Goal: Obtain resource: Download file/media

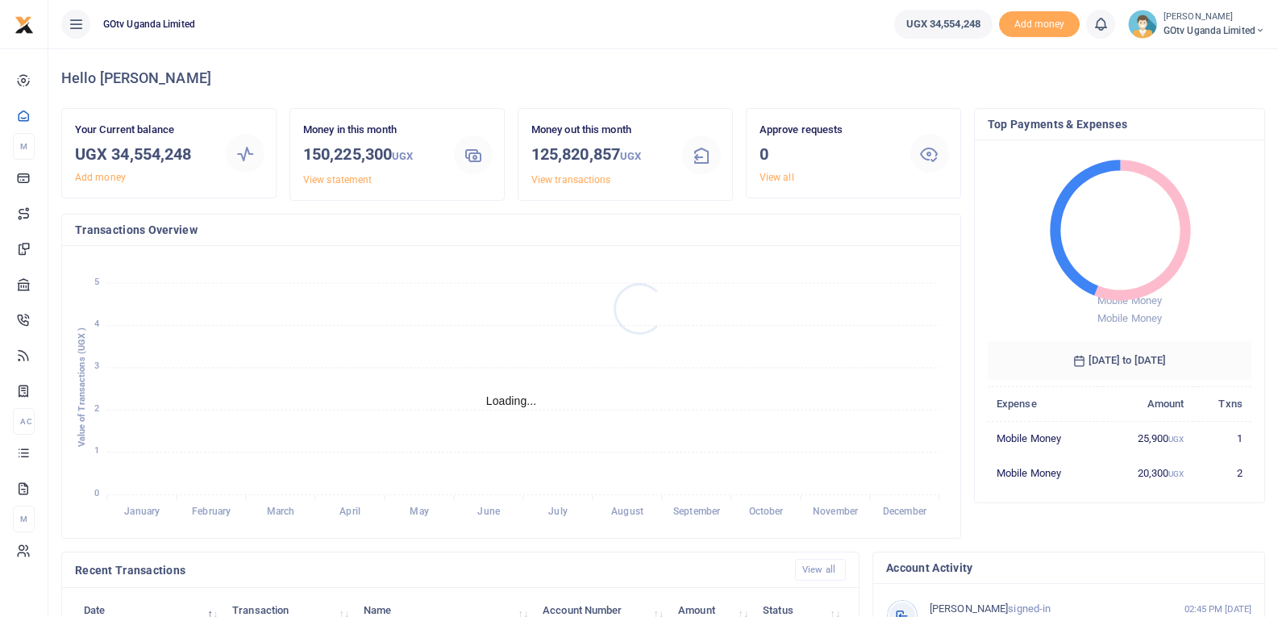
scroll to position [215, 252]
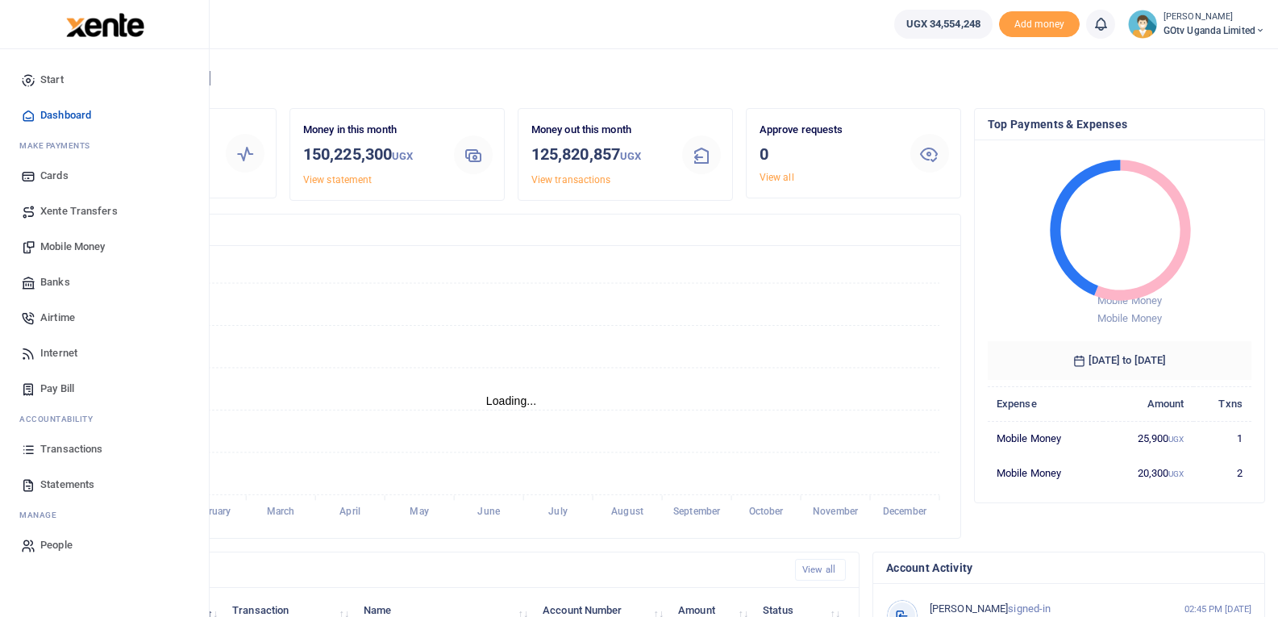
click at [44, 453] on span "Transactions" at bounding box center [71, 449] width 62 height 16
click at [51, 485] on span "Statements" at bounding box center [67, 485] width 54 height 16
click at [56, 485] on span "Statements" at bounding box center [67, 485] width 54 height 16
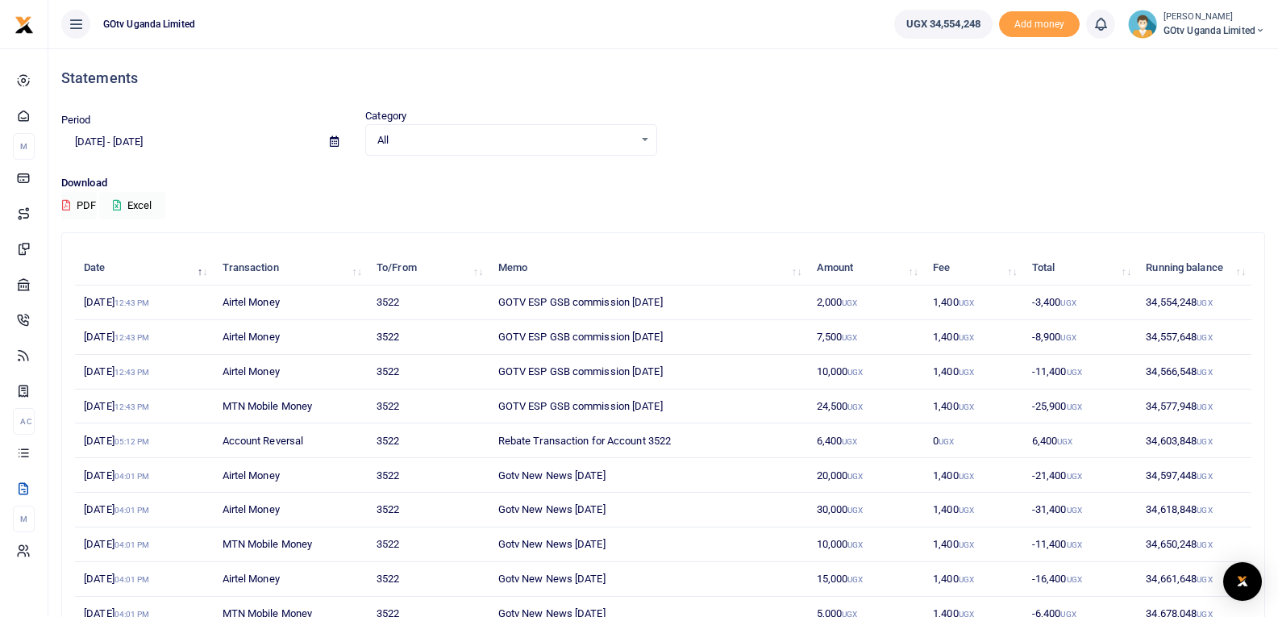
click at [332, 140] on icon at bounding box center [334, 141] width 9 height 10
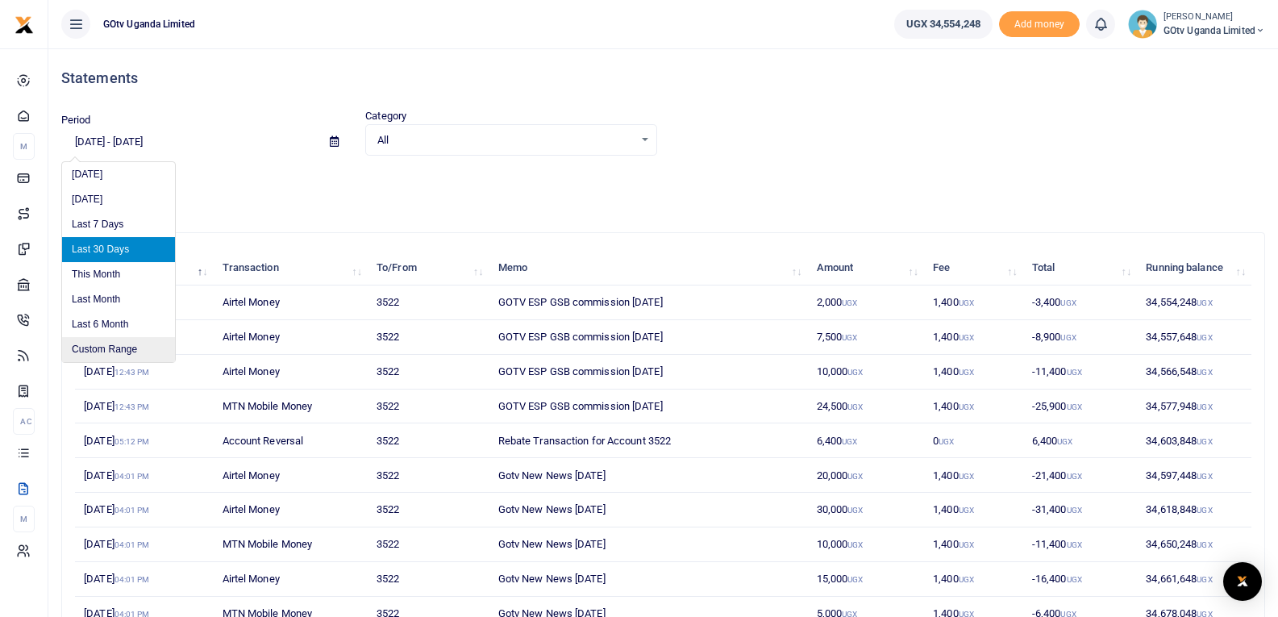
click at [74, 351] on li "Custom Range" at bounding box center [118, 349] width 113 height 25
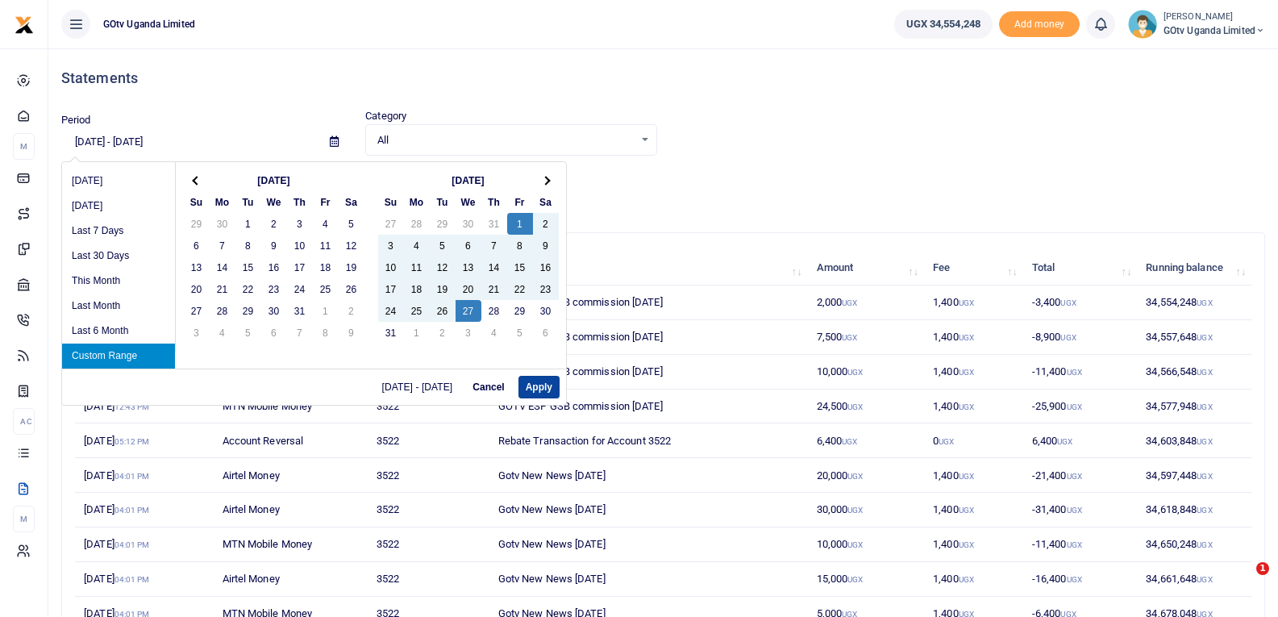
click at [533, 383] on button "Apply" at bounding box center [539, 387] width 41 height 23
type input "[DATE] - [DATE]"
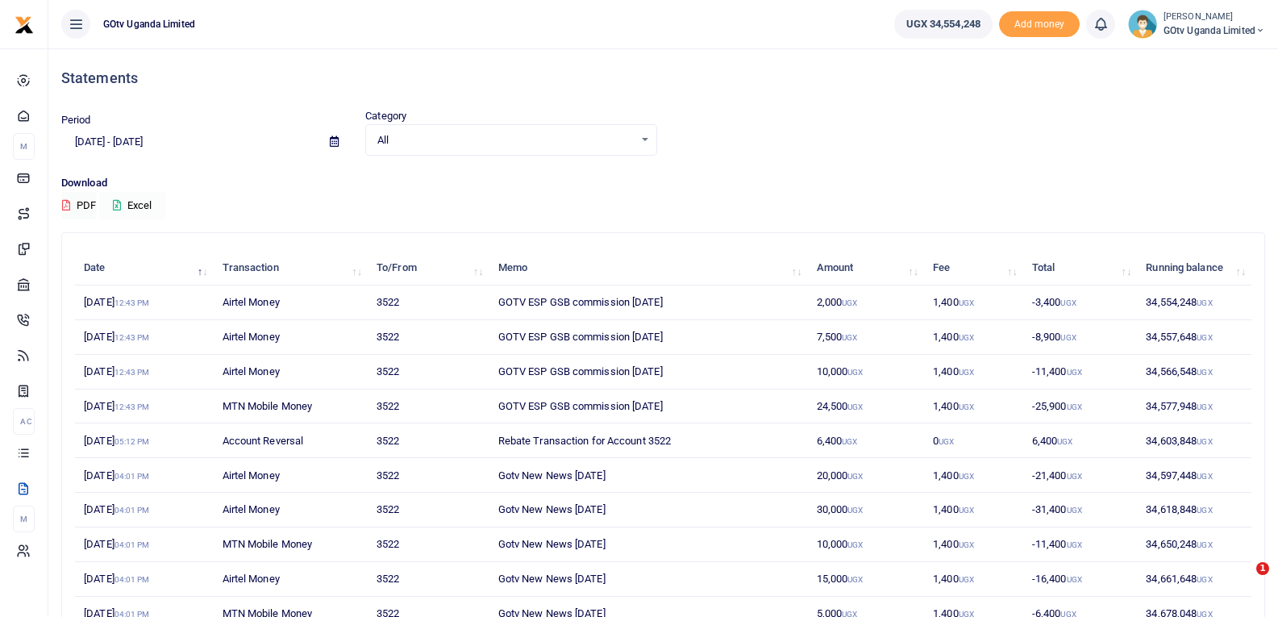
click at [136, 203] on button "Excel" at bounding box center [132, 205] width 66 height 27
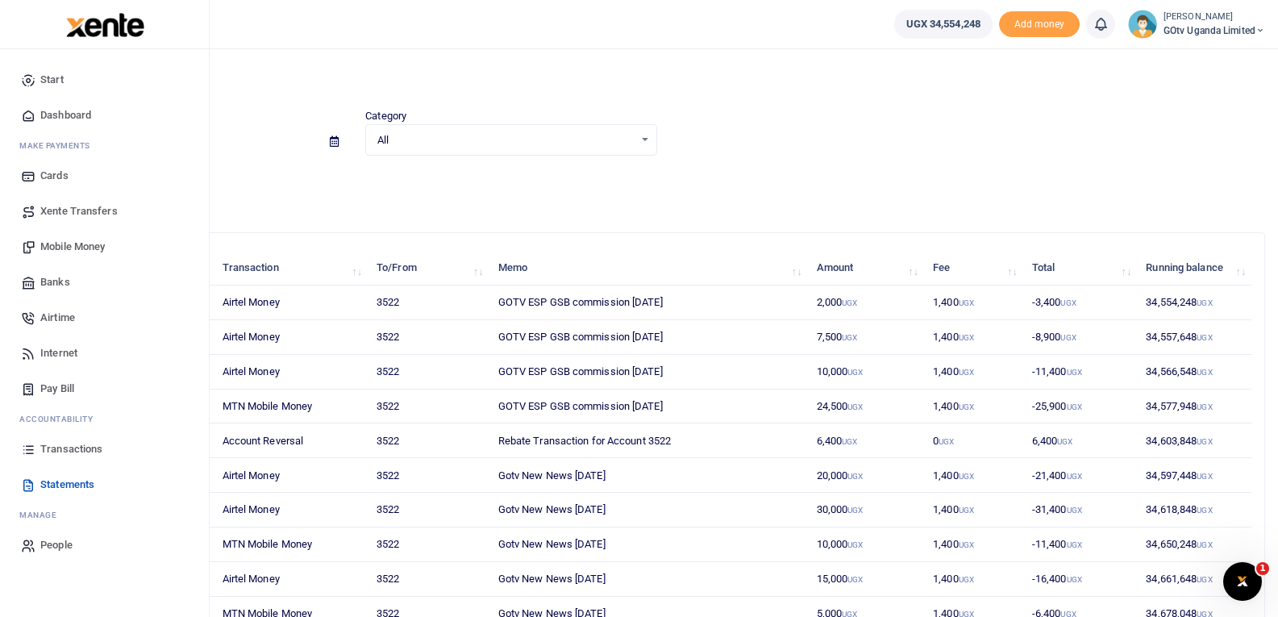
click at [54, 455] on span "Transactions" at bounding box center [71, 449] width 62 height 16
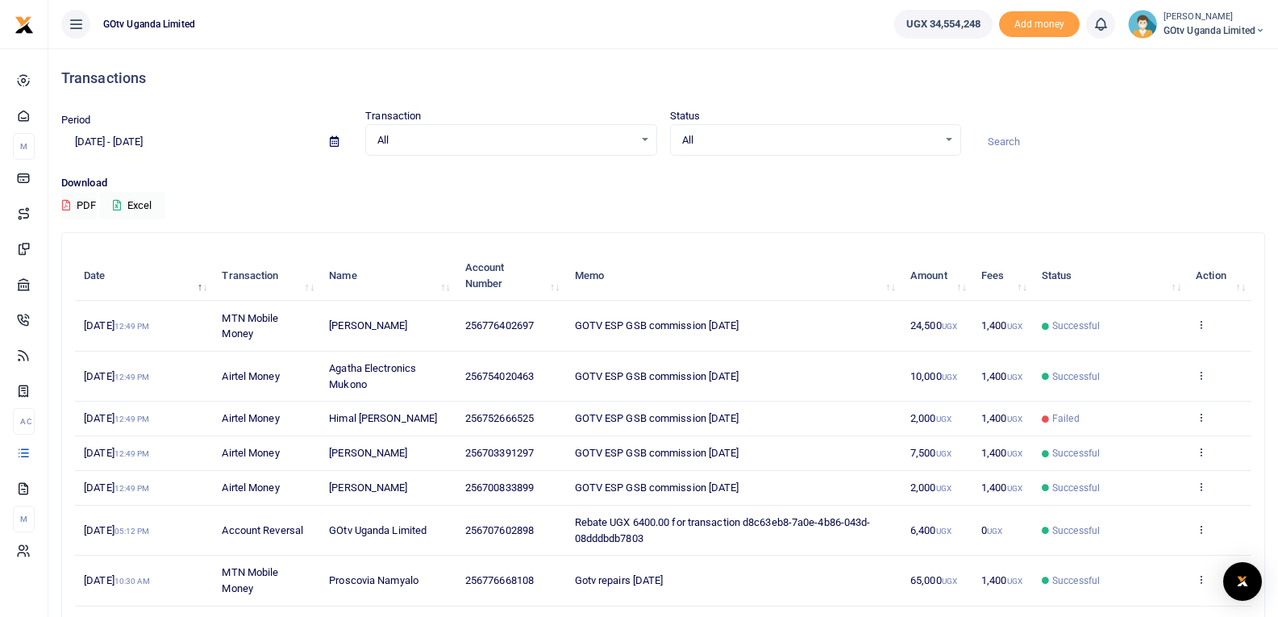
click at [330, 142] on icon at bounding box center [334, 141] width 9 height 10
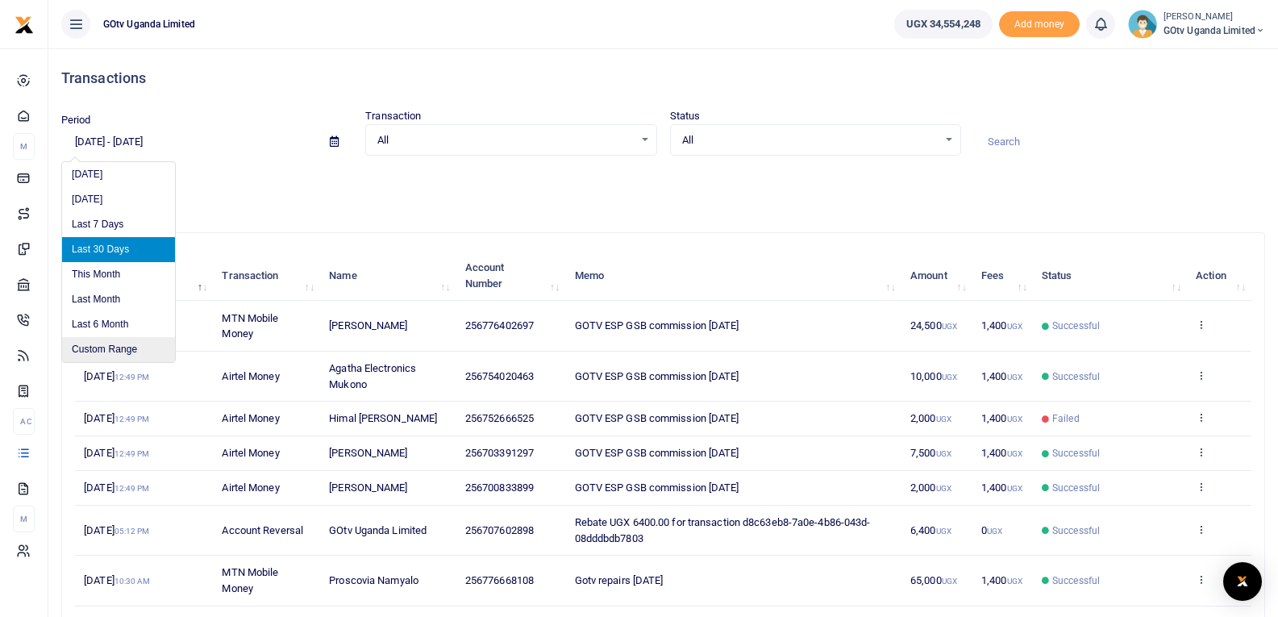
click at [115, 347] on li "Custom Range" at bounding box center [118, 349] width 113 height 25
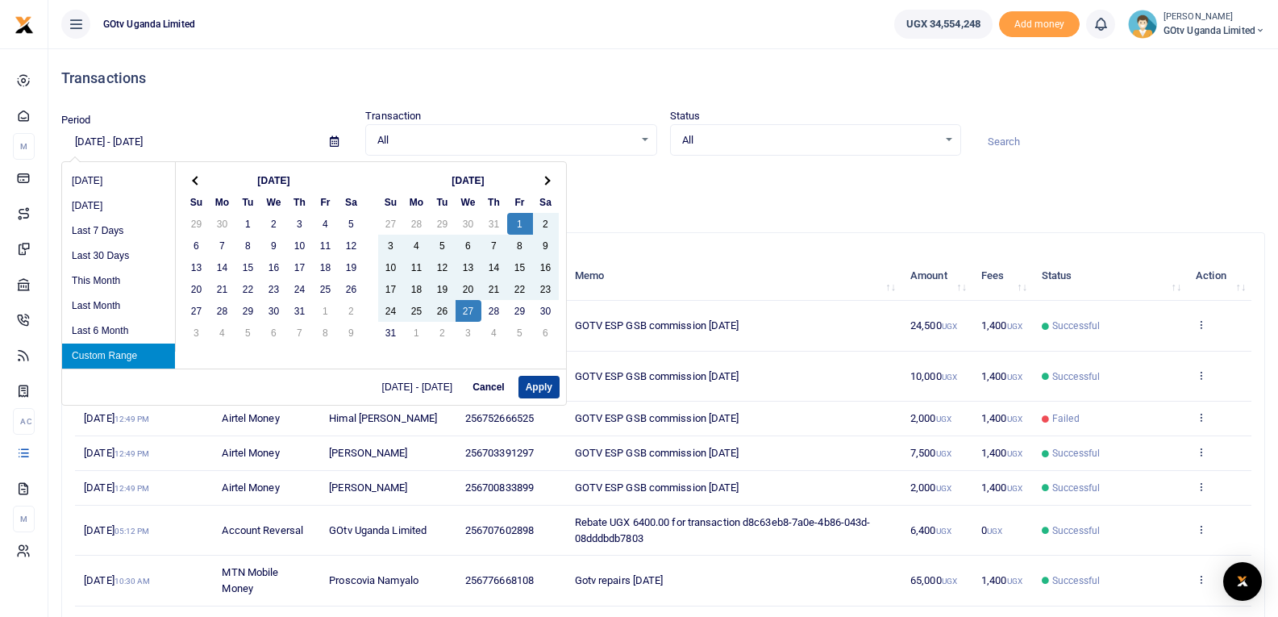
click at [535, 389] on button "Apply" at bounding box center [539, 387] width 41 height 23
type input "[DATE] - [DATE]"
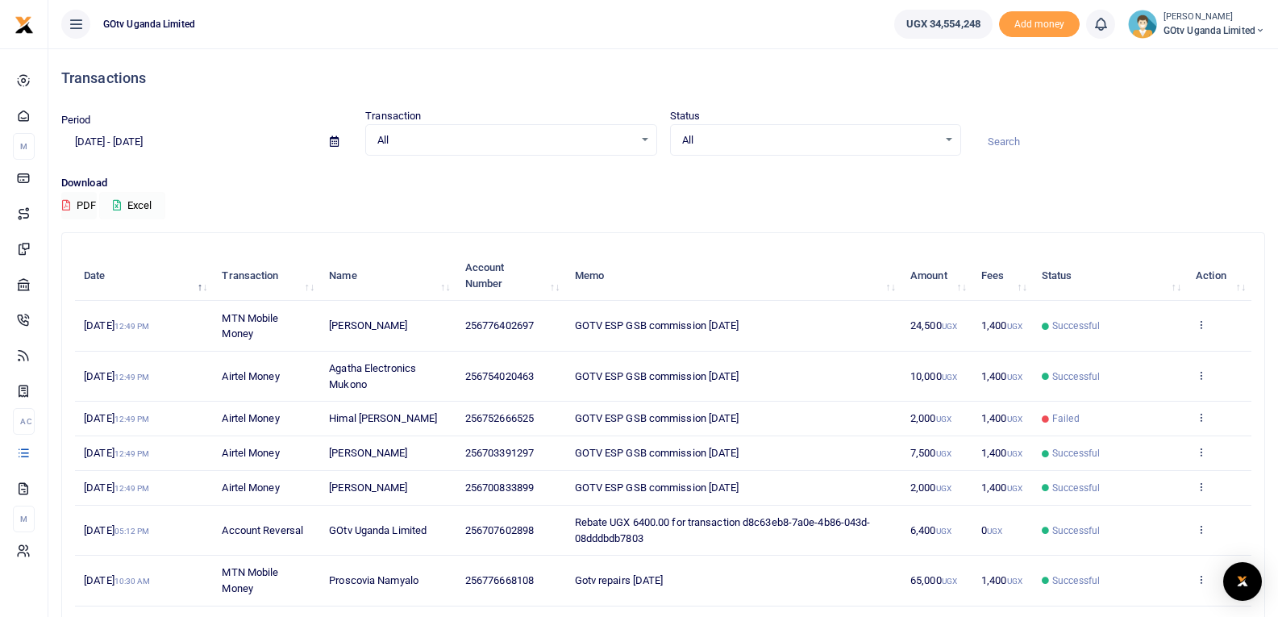
click at [143, 206] on button "Excel" at bounding box center [132, 205] width 66 height 27
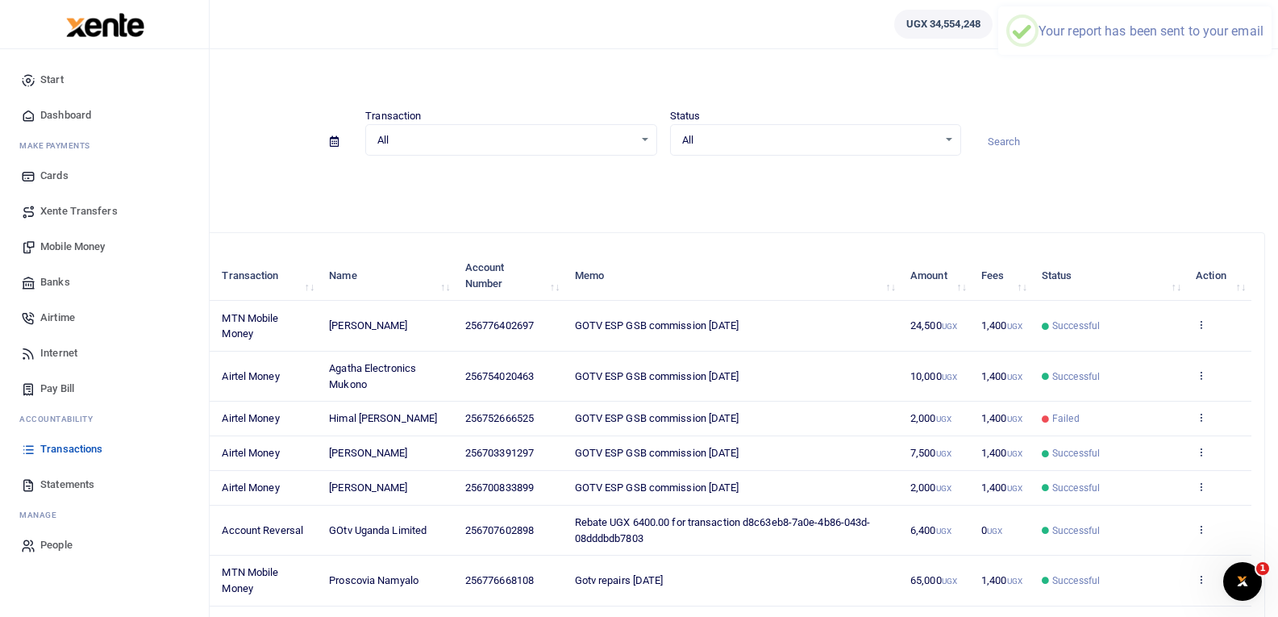
click at [71, 488] on span "Statements" at bounding box center [67, 485] width 54 height 16
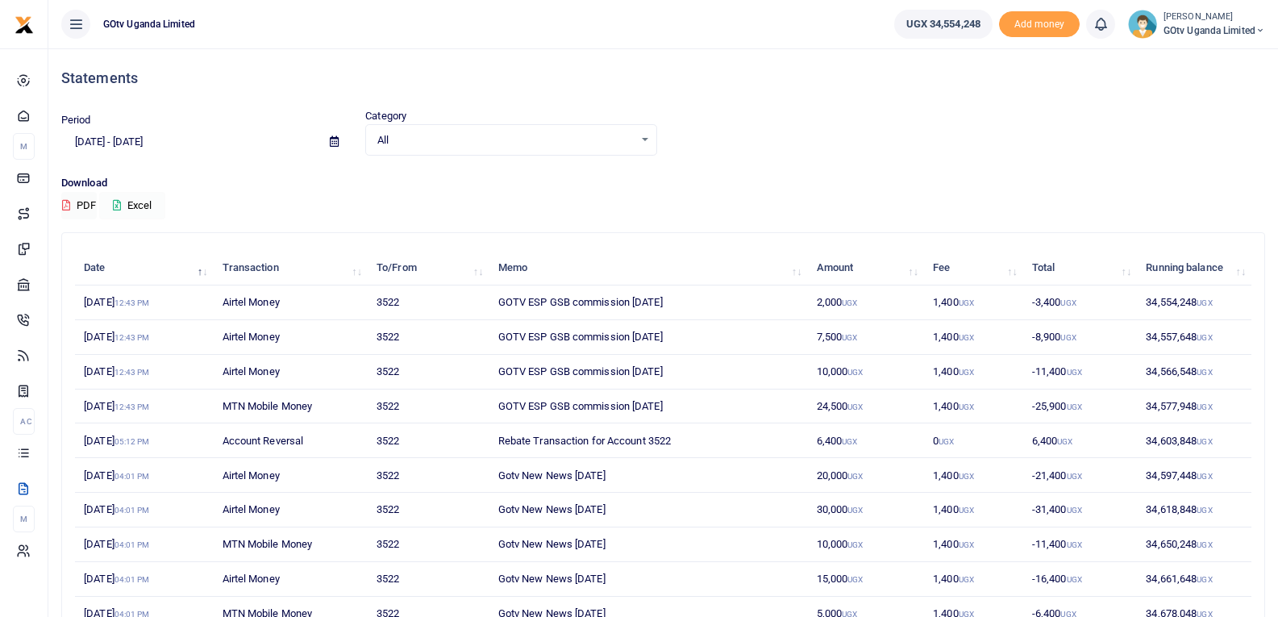
click at [136, 204] on button "Excel" at bounding box center [132, 205] width 66 height 27
click at [333, 143] on icon at bounding box center [334, 141] width 9 height 10
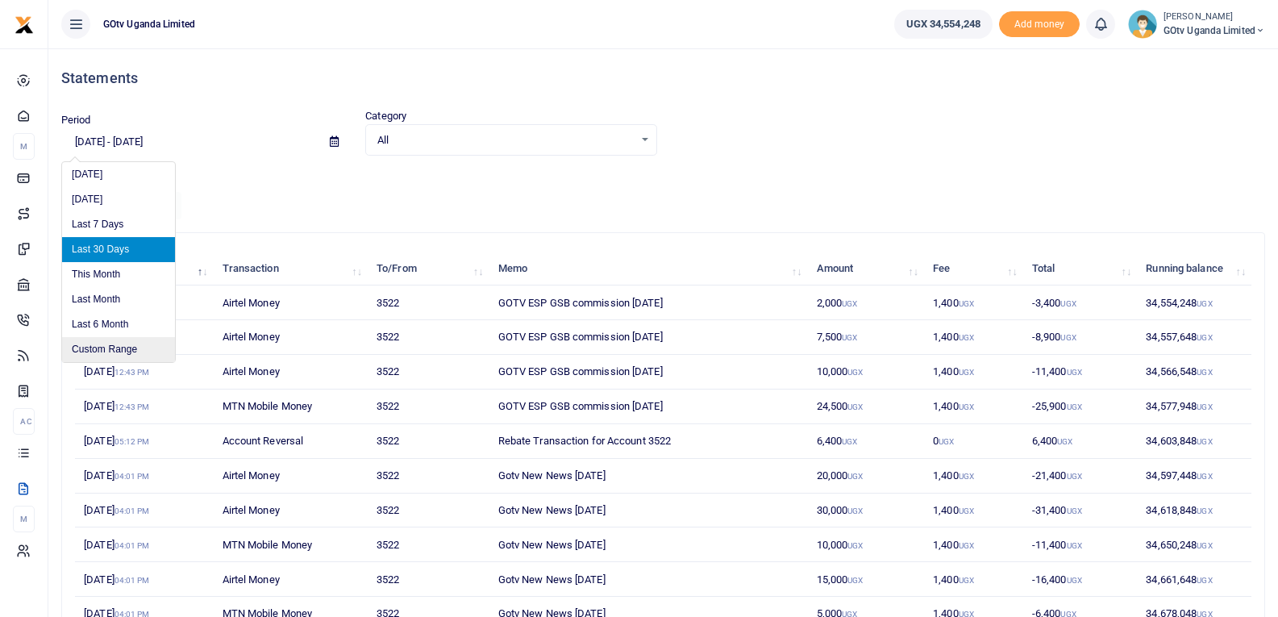
click at [129, 341] on li "Custom Range" at bounding box center [118, 349] width 113 height 25
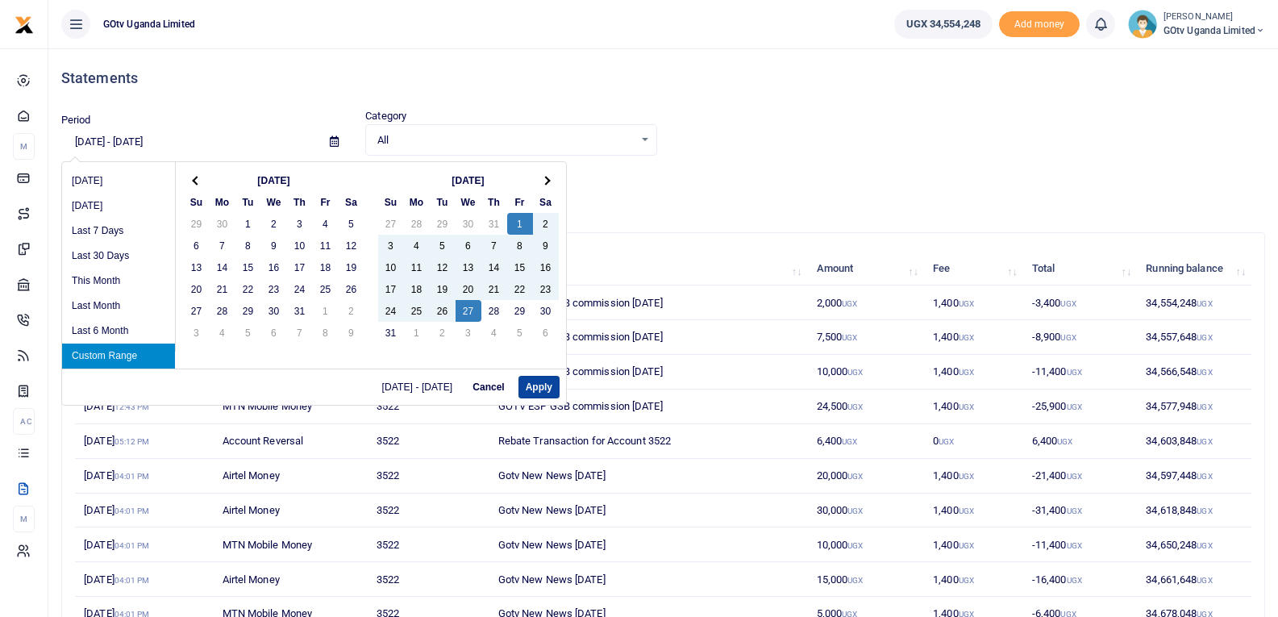
click at [544, 390] on button "Apply" at bounding box center [539, 387] width 41 height 23
type input "[DATE] - [DATE]"
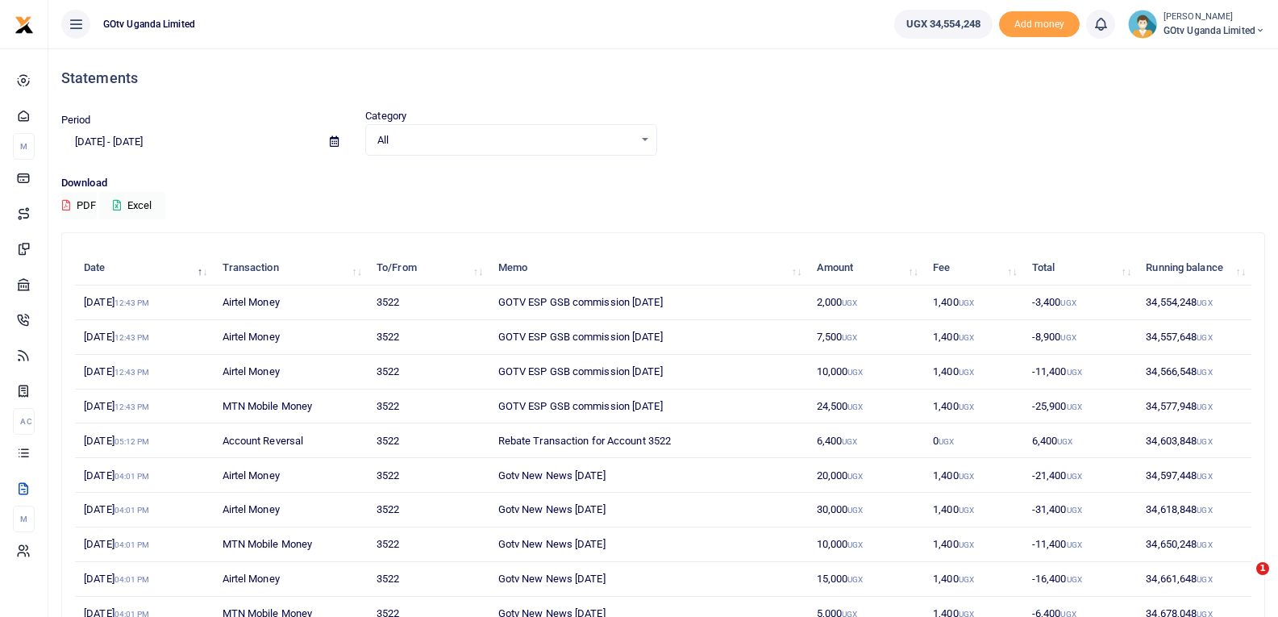
click at [887, 115] on div "Period [DATE] - [DATE] Category All Select an option... All Credit Debit Transa…" at bounding box center [663, 132] width 1217 height 48
